Goal: Find specific page/section: Find specific page/section

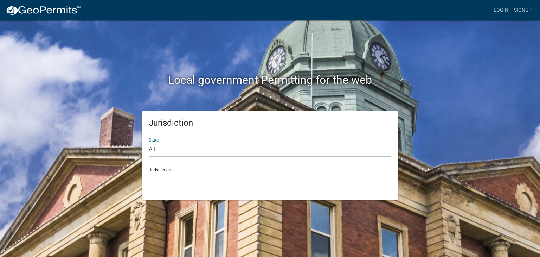
click at [190, 151] on select "All [US_STATE] [US_STATE] [US_STATE] [US_STATE] [US_STATE] [US_STATE] [US_STATE…" at bounding box center [270, 149] width 242 height 14
select select "[US_STATE]"
click at [149, 142] on select "All [US_STATE] [US_STATE] [US_STATE] [US_STATE] [US_STATE] [US_STATE] [US_STATE…" at bounding box center [270, 149] width 242 height 14
click at [209, 180] on select "City of [GEOGRAPHIC_DATA], [US_STATE] City of [GEOGRAPHIC_DATA], [US_STATE] Cit…" at bounding box center [270, 179] width 242 height 14
drag, startPoint x: 0, startPoint y: 0, endPoint x: 320, endPoint y: 149, distance: 353.5
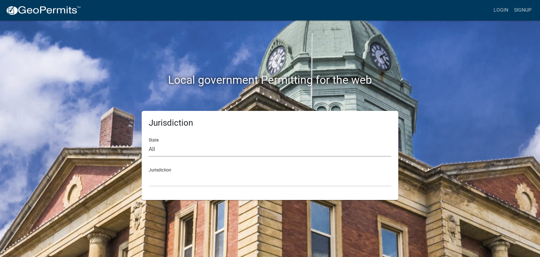
click at [320, 149] on select "All [US_STATE] [US_STATE] [US_STATE] [US_STATE] [US_STATE] [US_STATE] [US_STATE…" at bounding box center [270, 149] width 242 height 14
select select "[US_STATE]"
click at [149, 142] on select "All [US_STATE] [US_STATE] [US_STATE] [US_STATE] [US_STATE] [US_STATE] [US_STATE…" at bounding box center [270, 149] width 242 height 14
click at [248, 178] on select "City of [GEOGRAPHIC_DATA], [US_STATE] City of [GEOGRAPHIC_DATA], [US_STATE] Cit…" at bounding box center [270, 179] width 242 height 14
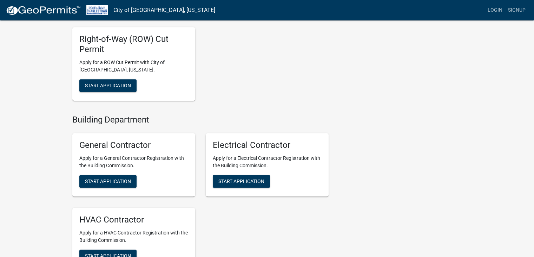
scroll to position [597, 0]
